Goal: Find contact information: Obtain details needed to contact an individual or organization

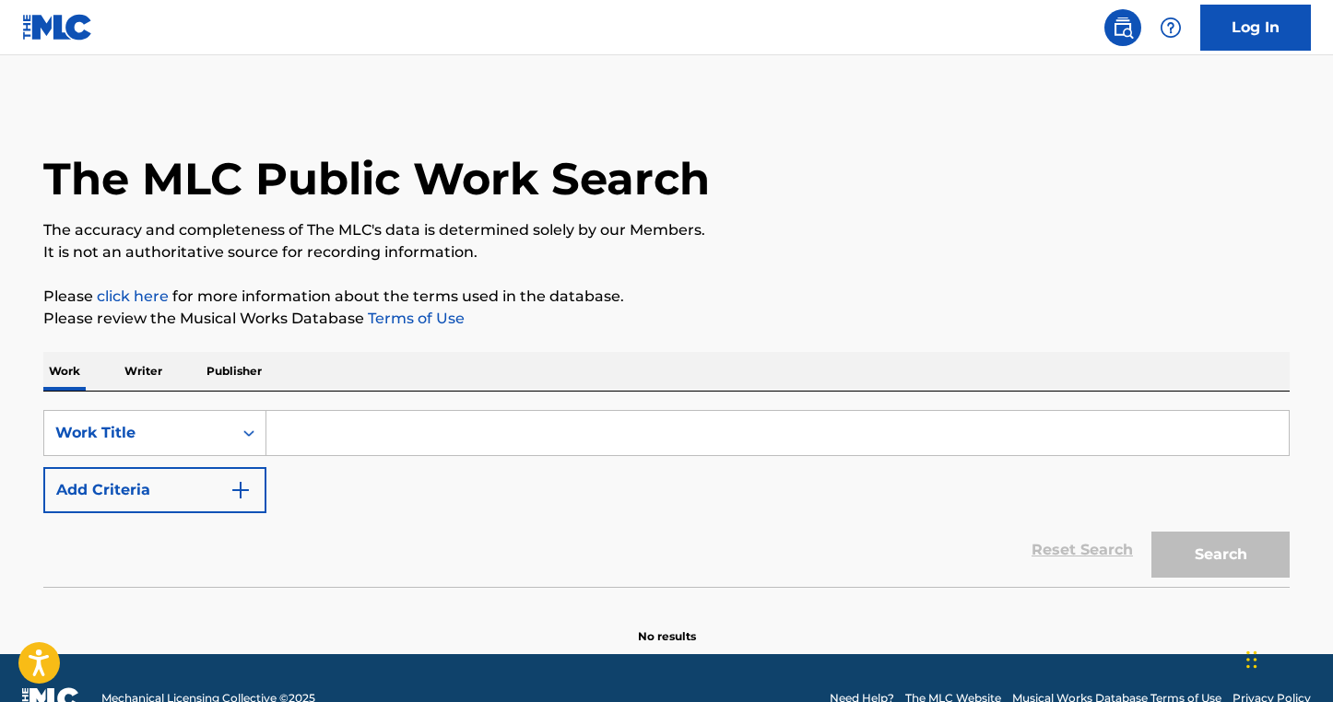
click at [381, 421] on input "Search Form" at bounding box center [777, 433] width 1022 height 44
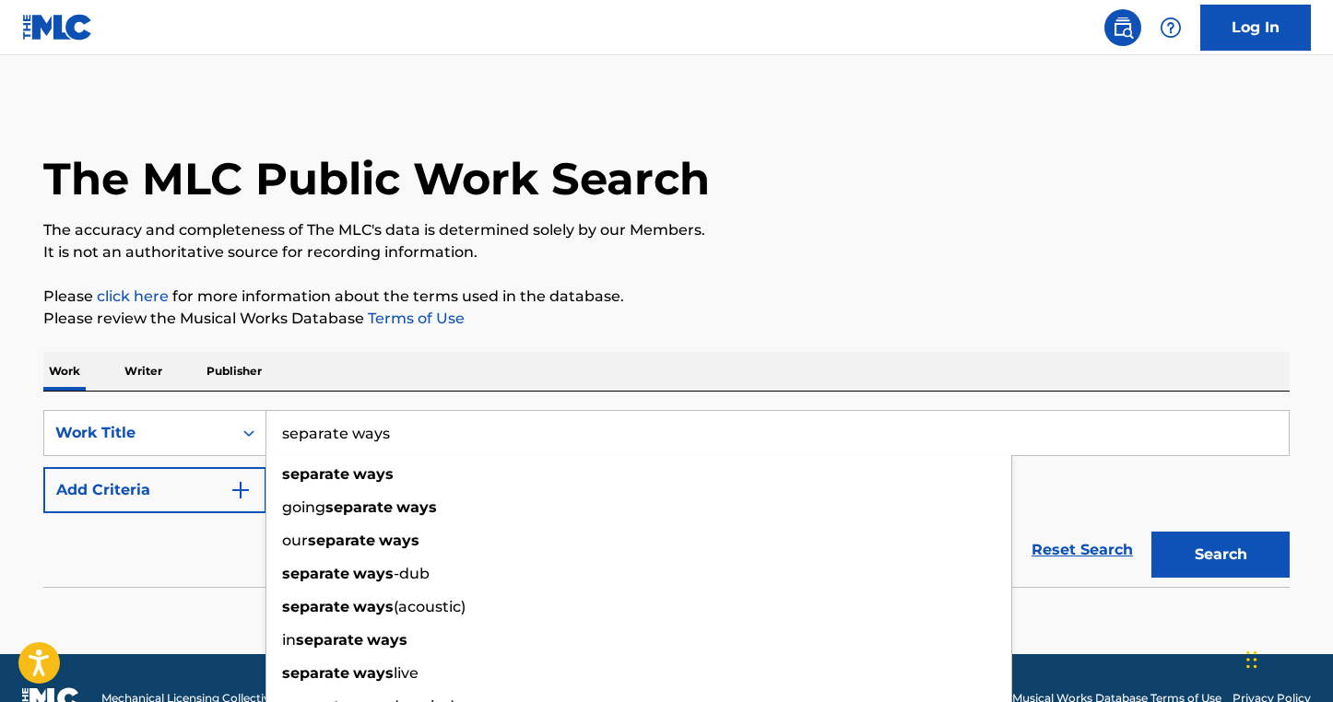
type input "separate ways"
click at [733, 359] on div "Work Writer Publisher" at bounding box center [666, 371] width 1246 height 39
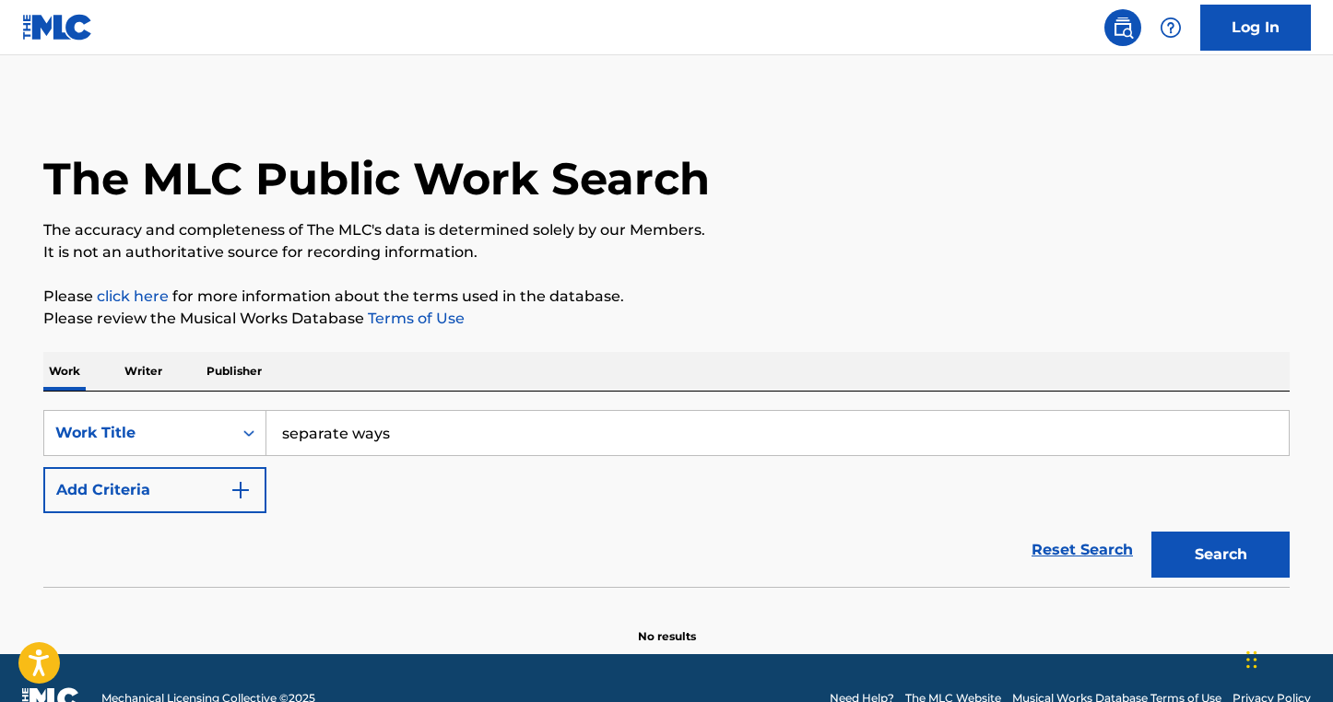
click at [187, 514] on div "Reset Search Search" at bounding box center [666, 550] width 1246 height 74
click at [199, 491] on button "Add Criteria" at bounding box center [154, 490] width 223 height 46
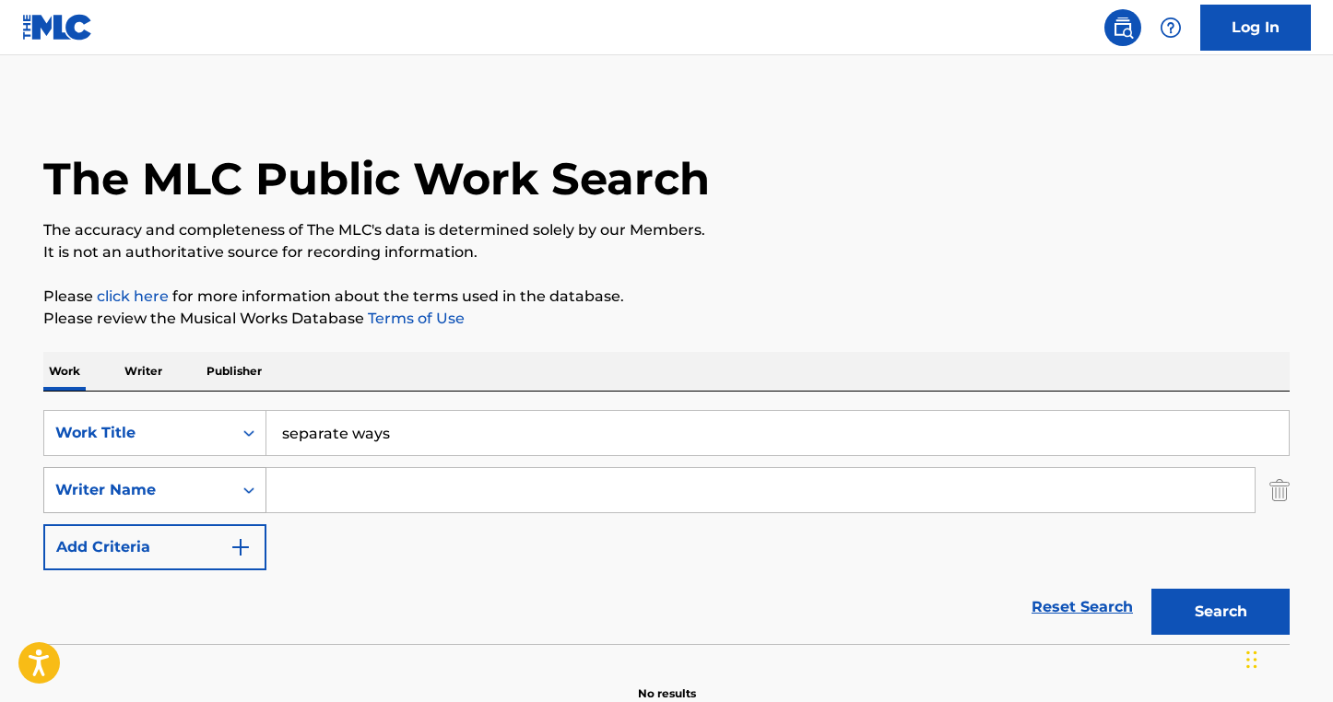
click at [259, 490] on div "Writer Name" at bounding box center [154, 490] width 223 height 46
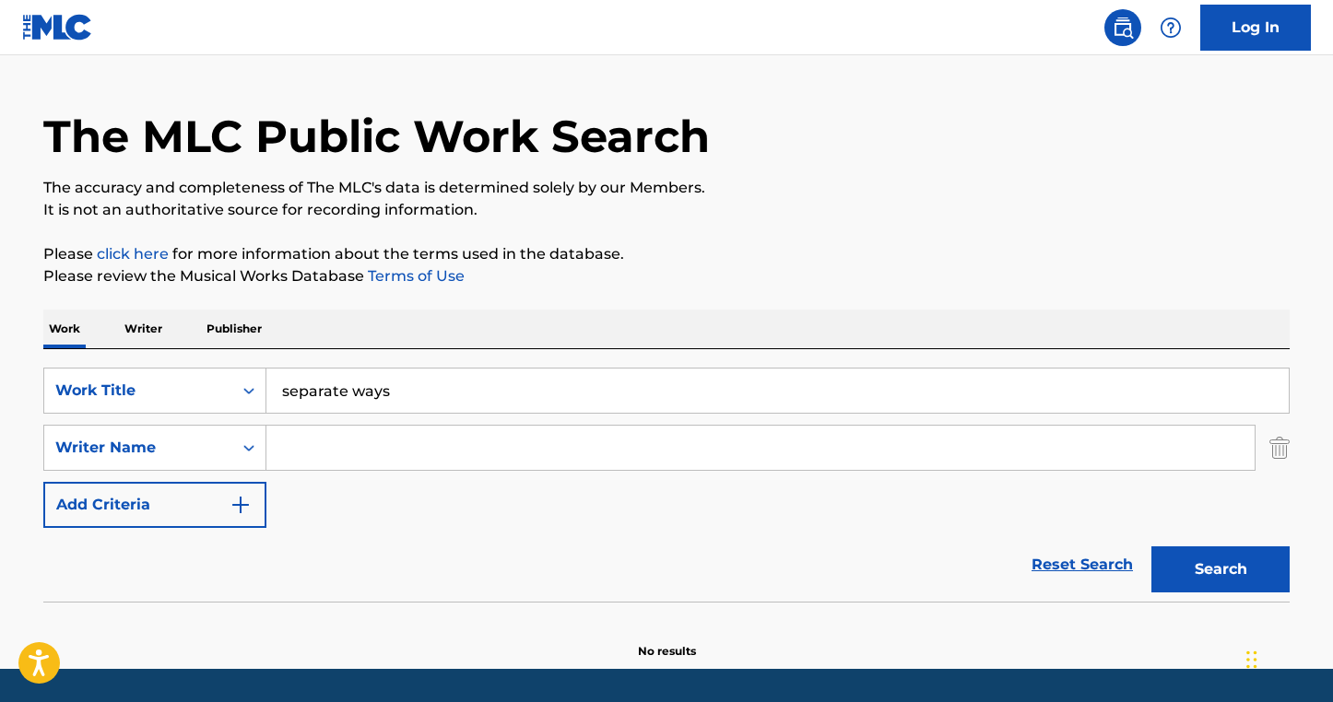
click at [333, 444] on input "Search Form" at bounding box center [760, 448] width 988 height 44
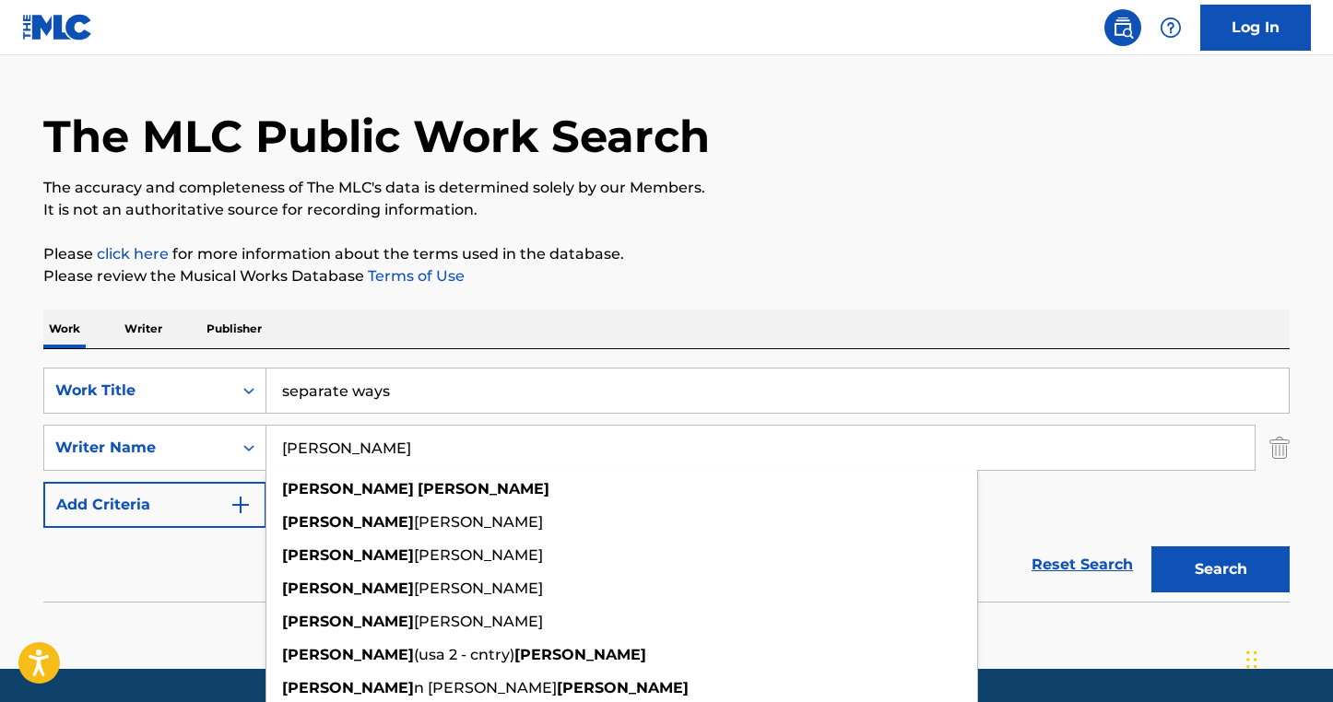
type input "[PERSON_NAME]"
click at [1151, 547] on button "Search" at bounding box center [1220, 570] width 138 height 46
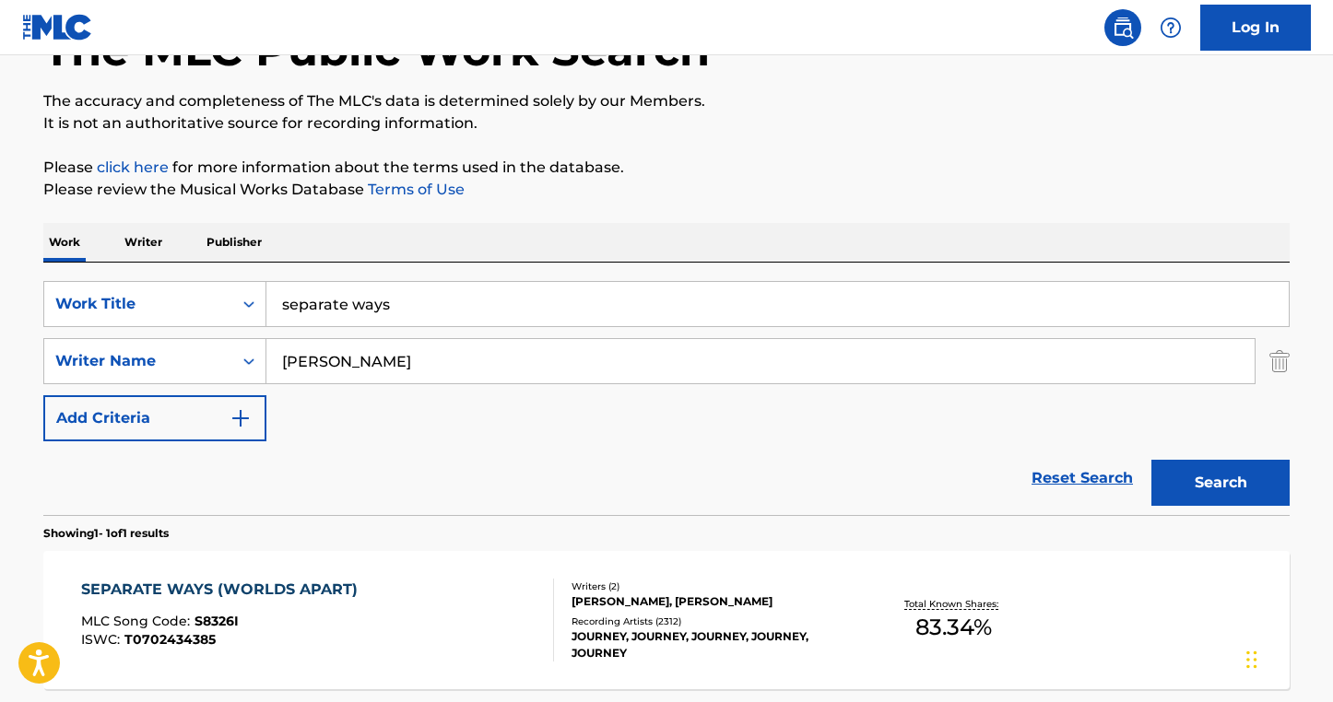
scroll to position [300, 0]
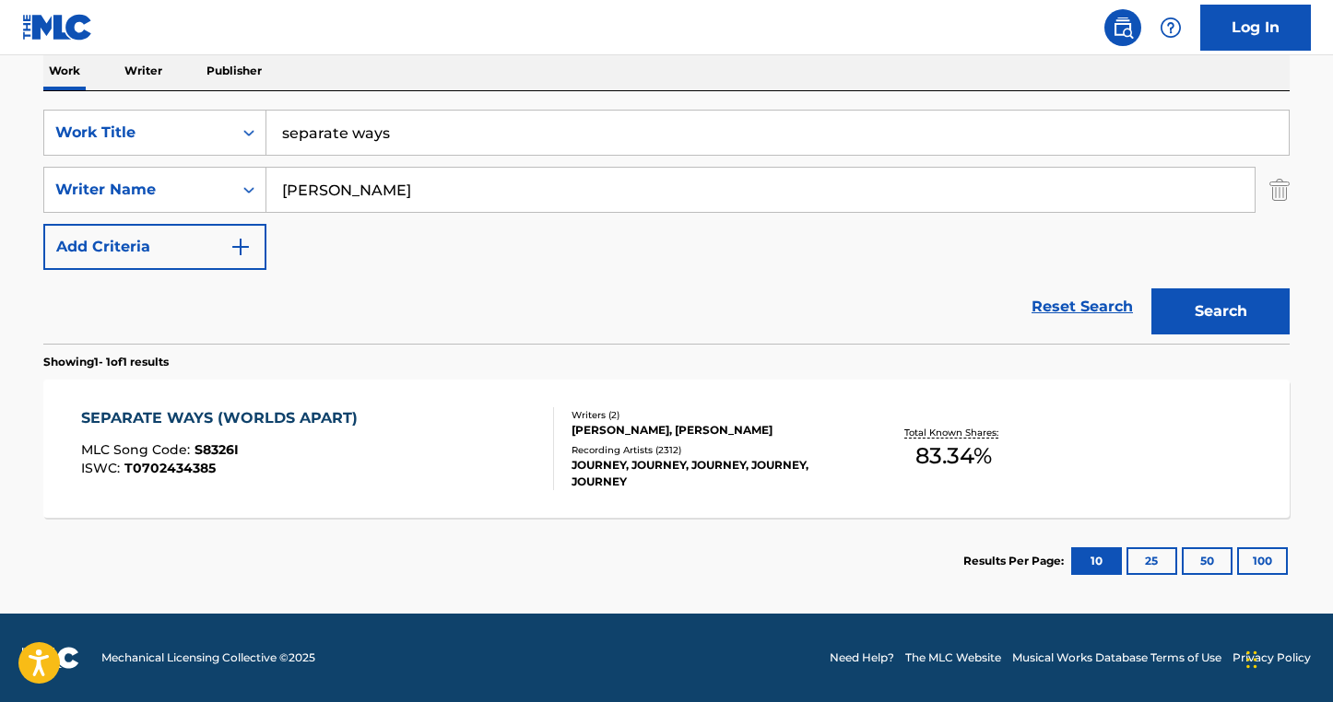
click at [444, 446] on div "SEPARATE WAYS (WORLDS APART) MLC Song Code : S8326I ISWC : T0702434385" at bounding box center [318, 448] width 474 height 83
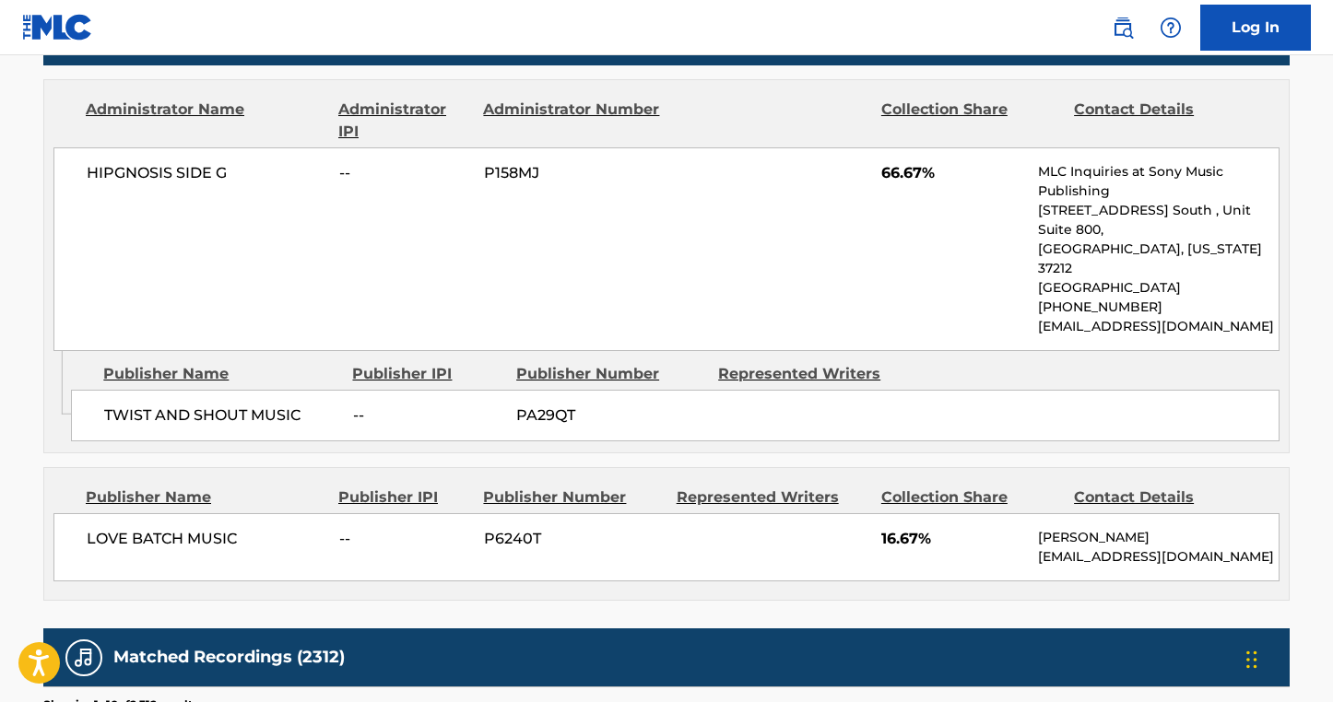
scroll to position [1078, 0]
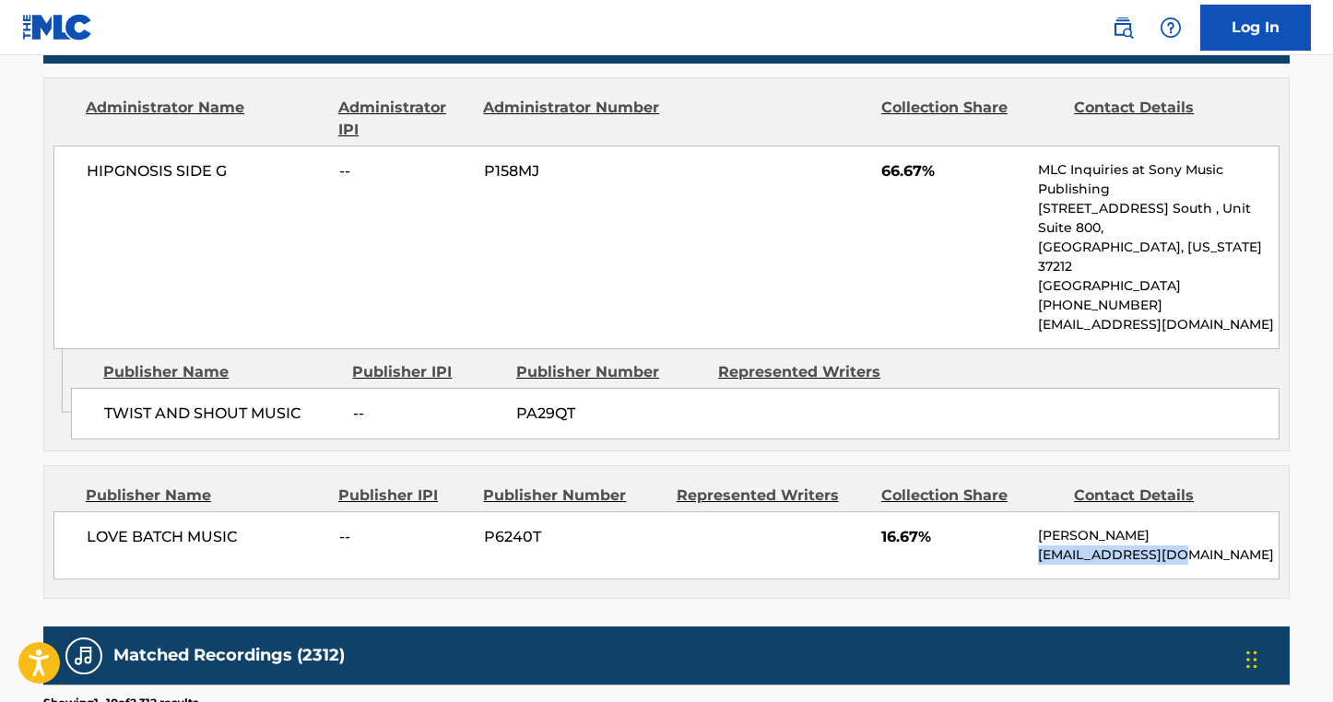
drag, startPoint x: 1181, startPoint y: 512, endPoint x: 1037, endPoint y: 521, distance: 144.0
click at [1038, 546] on p "[EMAIL_ADDRESS][DOMAIN_NAME]" at bounding box center [1158, 555] width 241 height 19
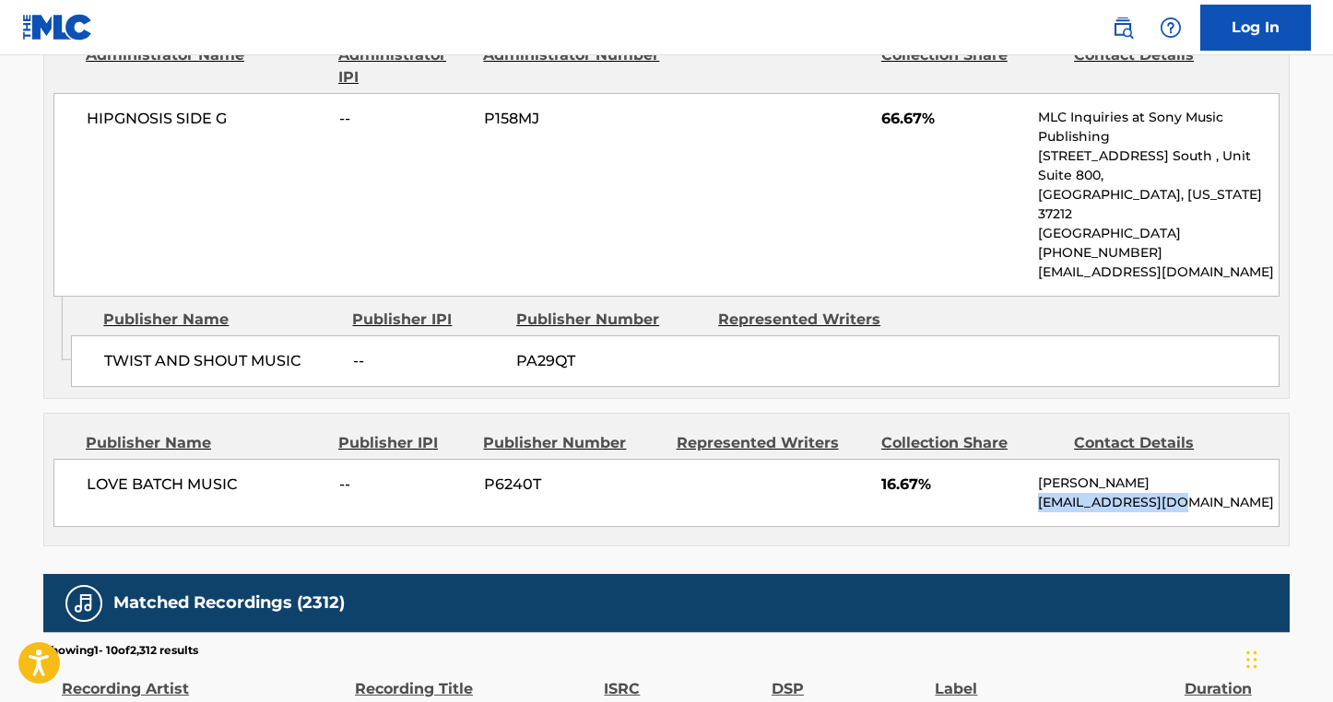
scroll to position [1127, 0]
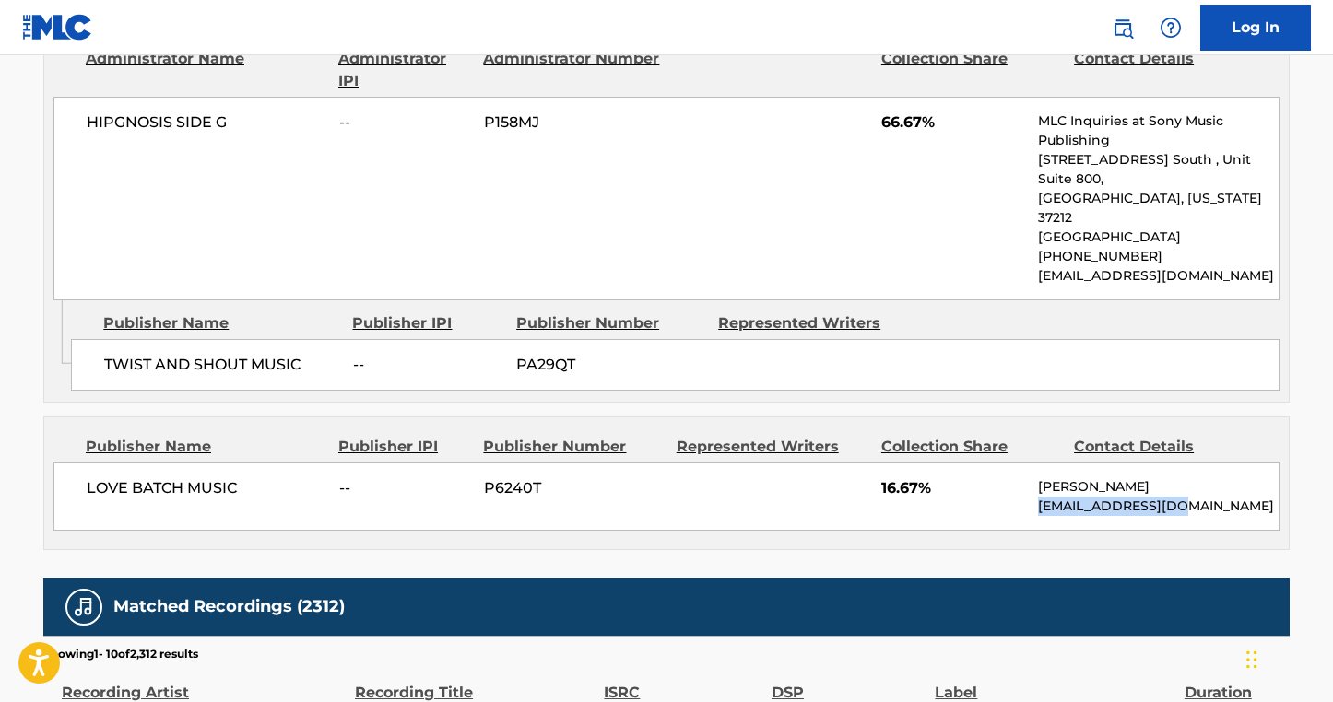
copy p "[EMAIL_ADDRESS][DOMAIN_NAME]"
